Goal: Find specific page/section: Find specific page/section

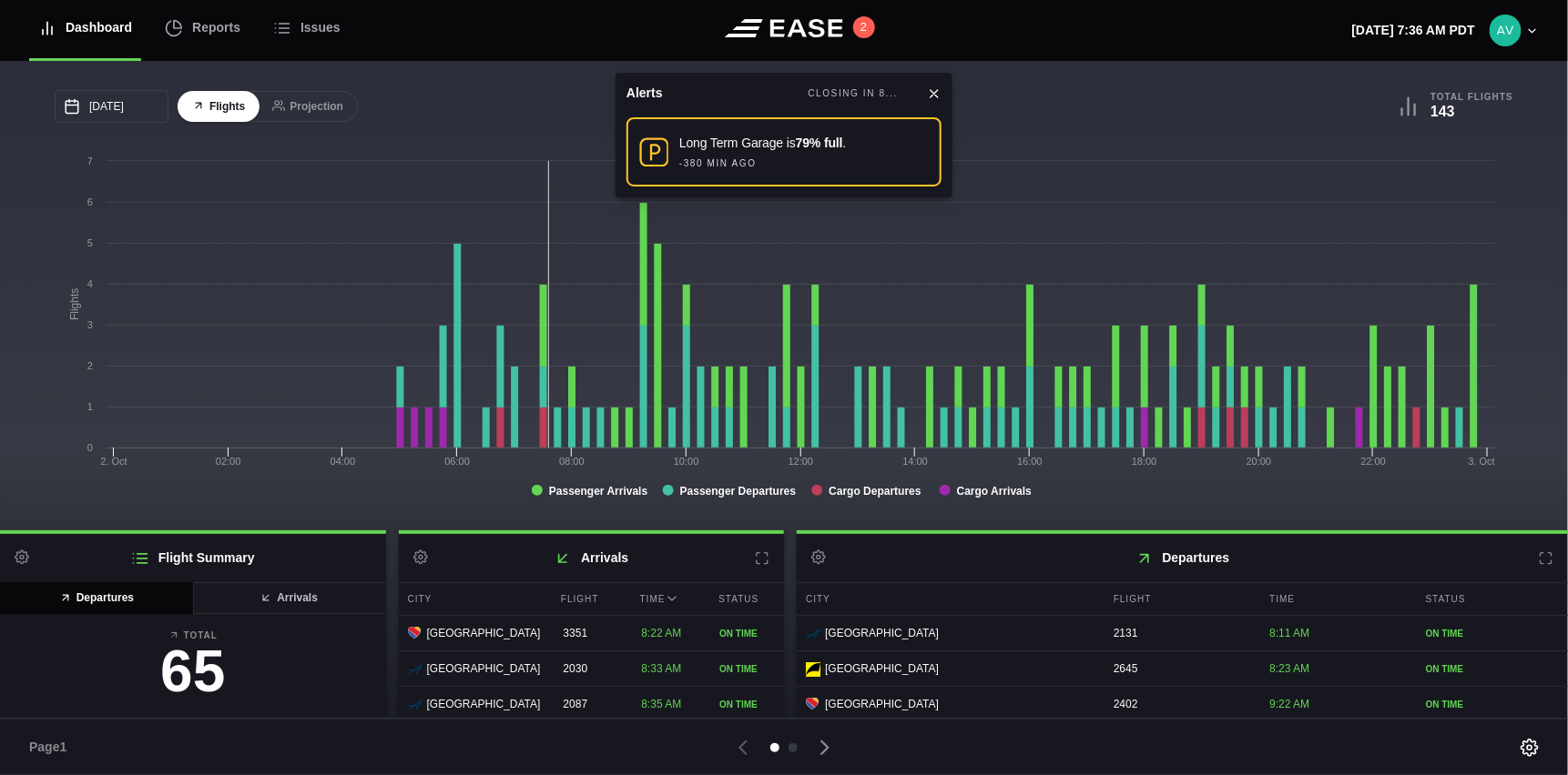
click at [939, 92] on icon at bounding box center [934, 93] width 15 height 15
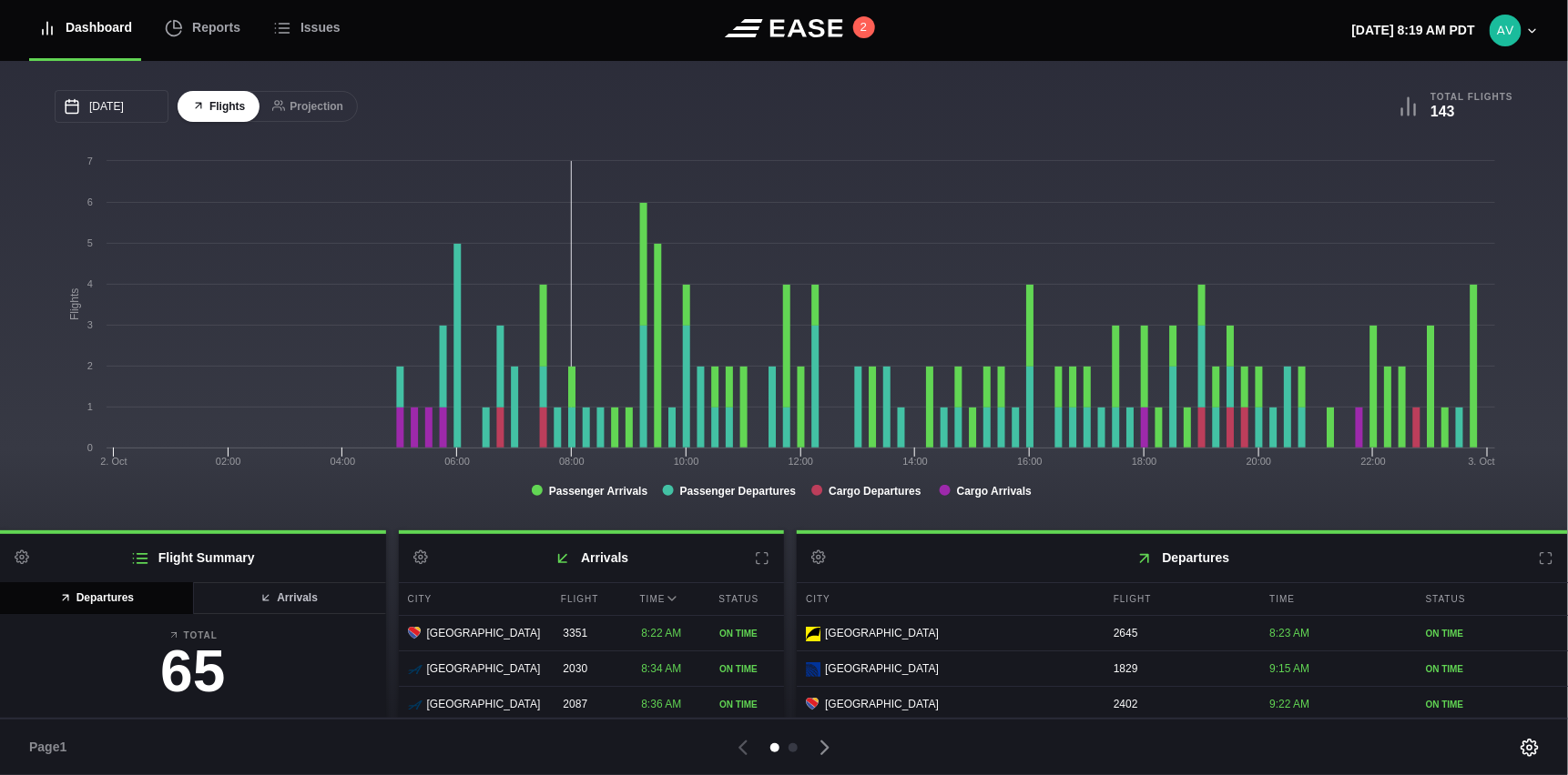
click at [1539, 560] on icon at bounding box center [1546, 558] width 15 height 15
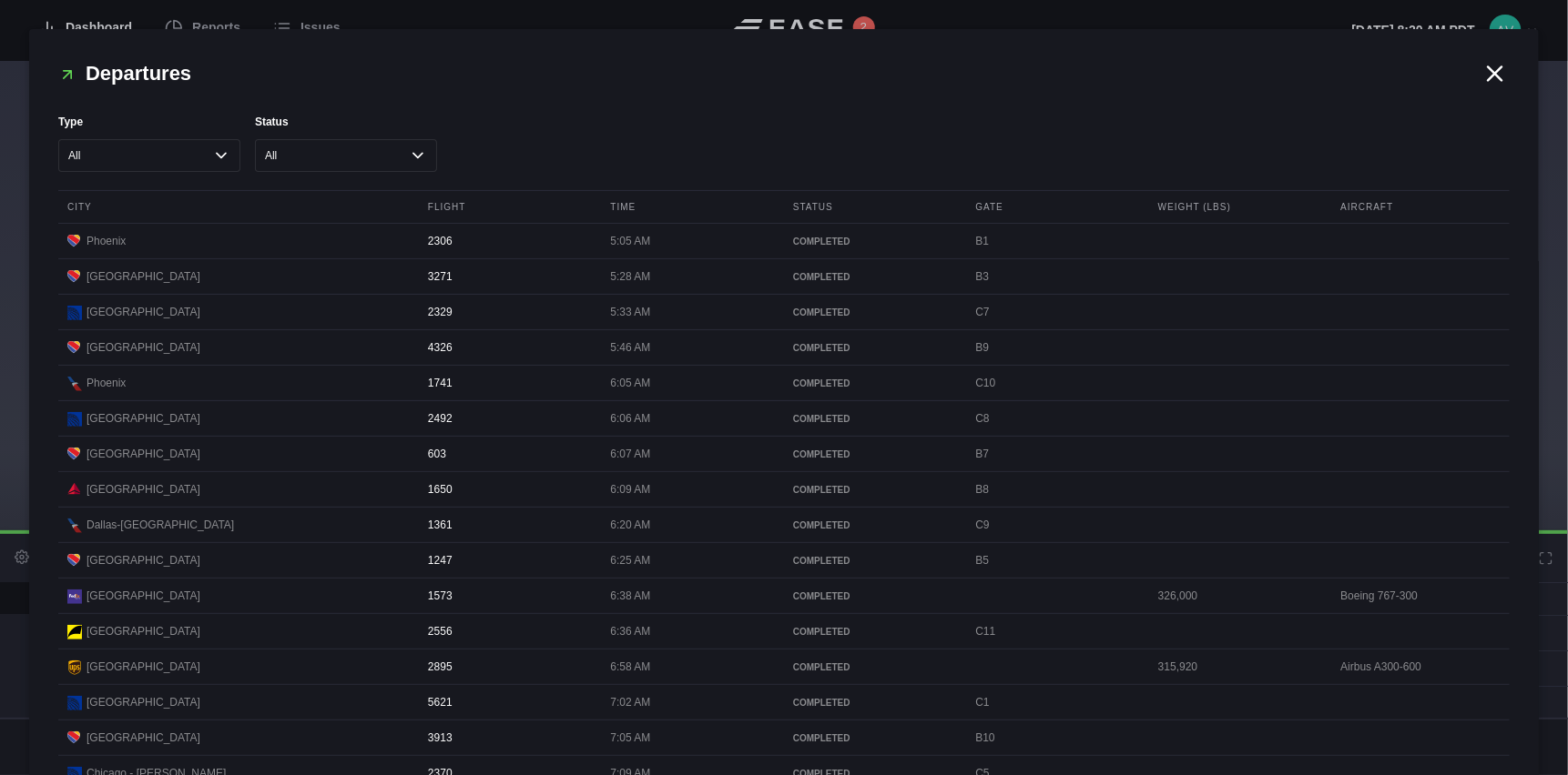
click at [1482, 68] on icon at bounding box center [1495, 74] width 27 height 27
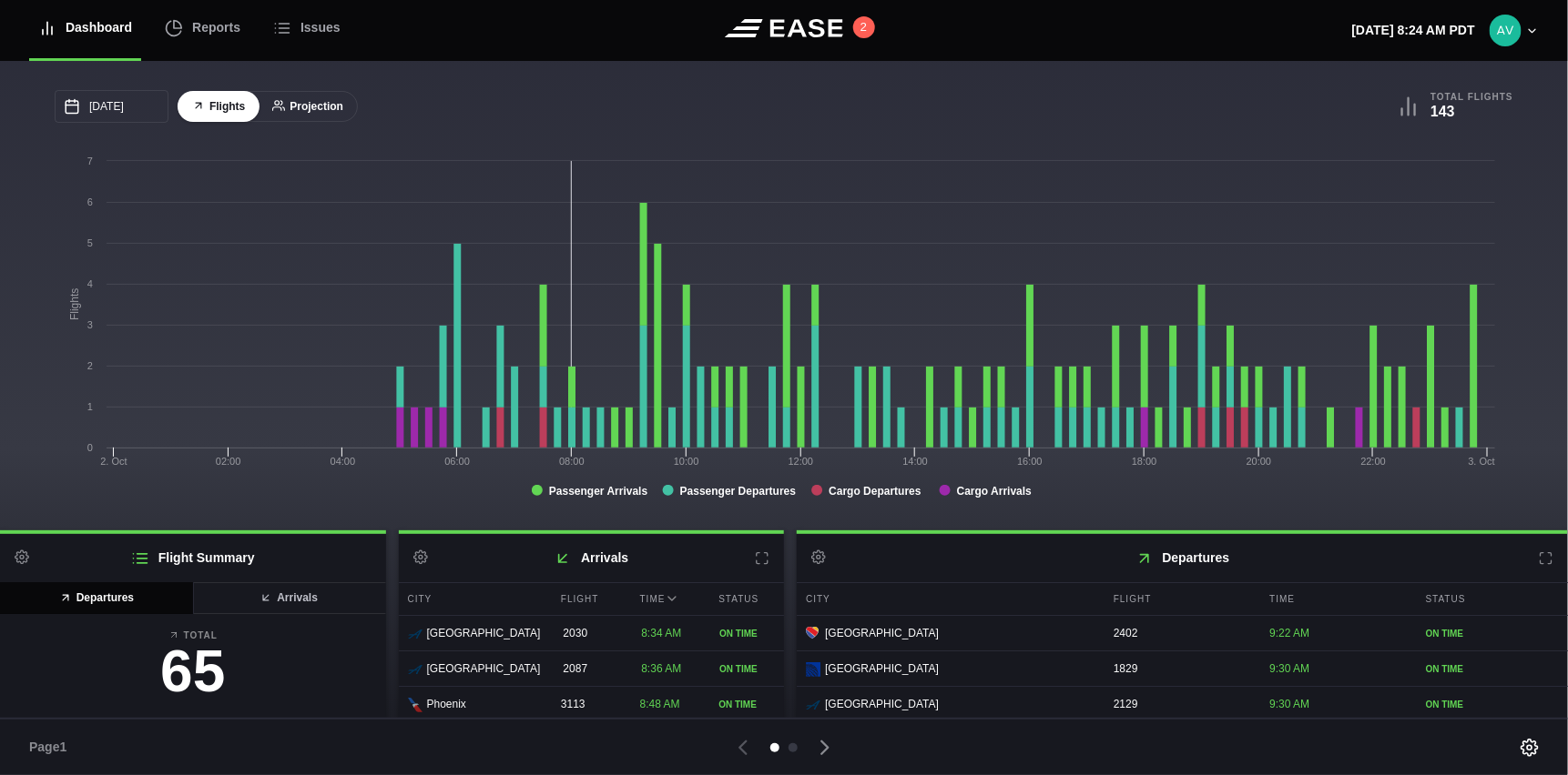
click at [327, 105] on button "Projection" at bounding box center [307, 106] width 100 height 32
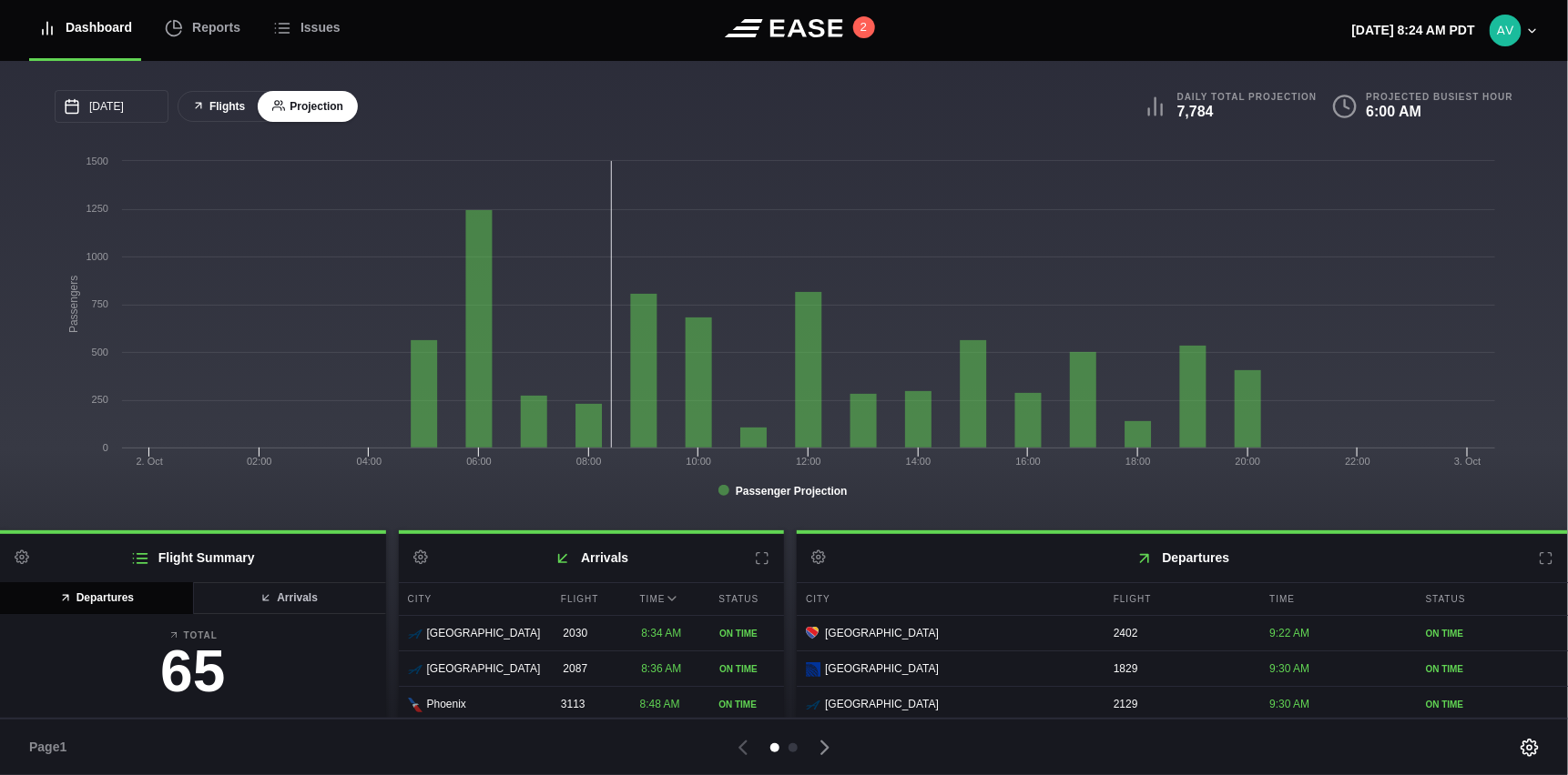
drag, startPoint x: 207, startPoint y: 106, endPoint x: 262, endPoint y: 106, distance: 55.0
click at [209, 106] on button "Flights" at bounding box center [218, 106] width 82 height 32
